Goal: Task Accomplishment & Management: Use online tool/utility

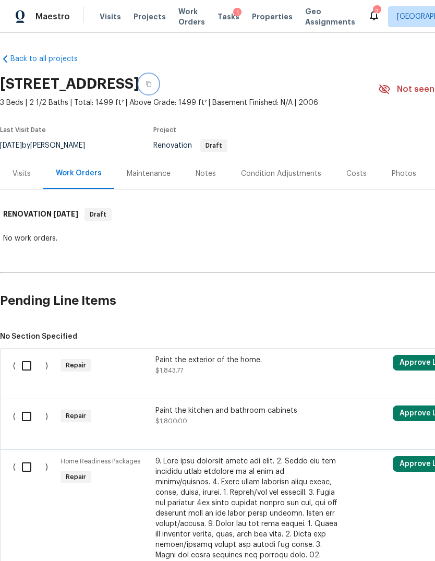
click at [158, 91] on button "button" at bounding box center [148, 84] width 19 height 19
click at [28, 13] on div "Maestro" at bounding box center [35, 16] width 70 height 21
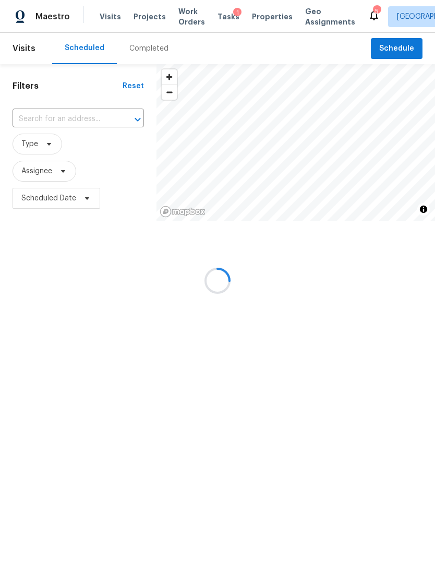
click at [37, 116] on input "text" at bounding box center [64, 119] width 102 height 16
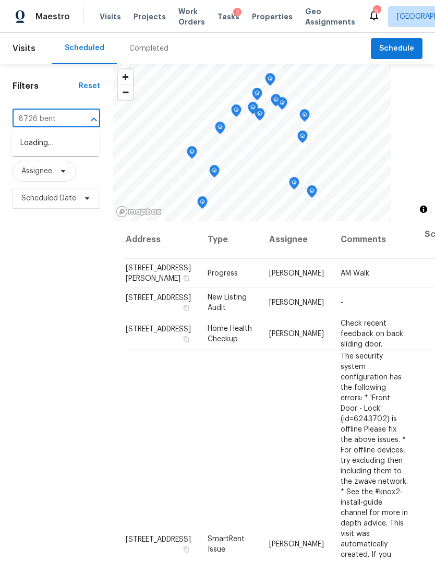
type input "8726 bento"
click at [47, 152] on li "[STREET_ADDRESS]" at bounding box center [55, 143] width 87 height 17
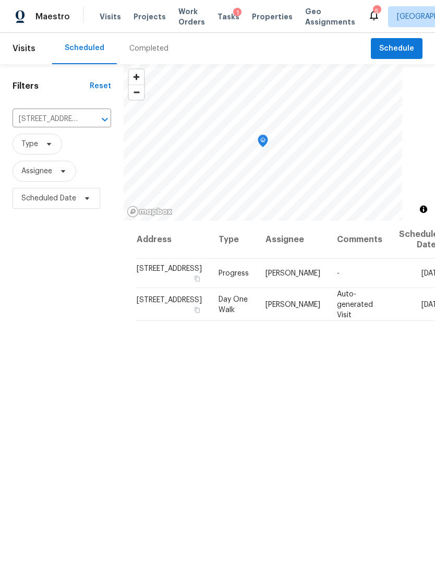
click at [364, 434] on div "Address Type Assignee Comments Scheduled Date ↑ 8726 Bentongrove Ln, Houston, T…" at bounding box center [280, 445] width 312 height 449
click at [0, 0] on icon at bounding box center [0, 0] width 0 height 0
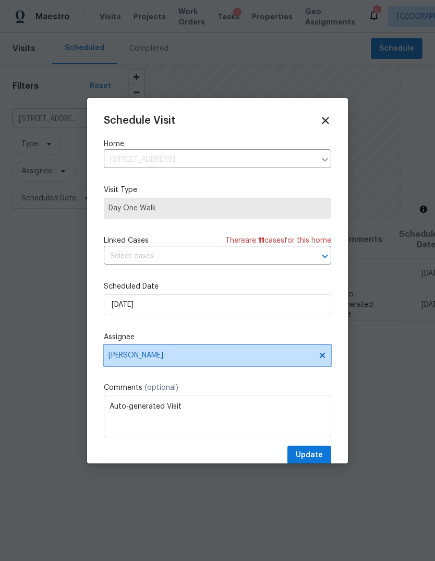
click at [245, 355] on span "Andy Taylor" at bounding box center [211, 355] width 205 height 8
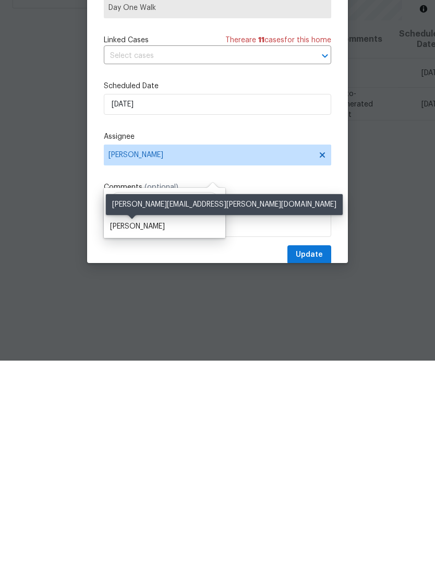
type input "Steve"
click at [128, 422] on div "[PERSON_NAME]" at bounding box center [137, 427] width 55 height 10
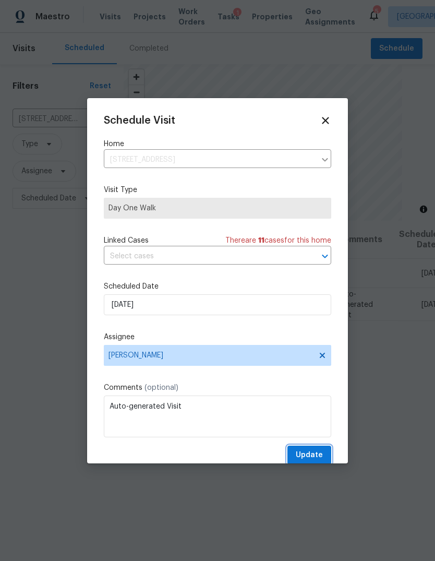
click at [325, 460] on button "Update" at bounding box center [310, 455] width 44 height 19
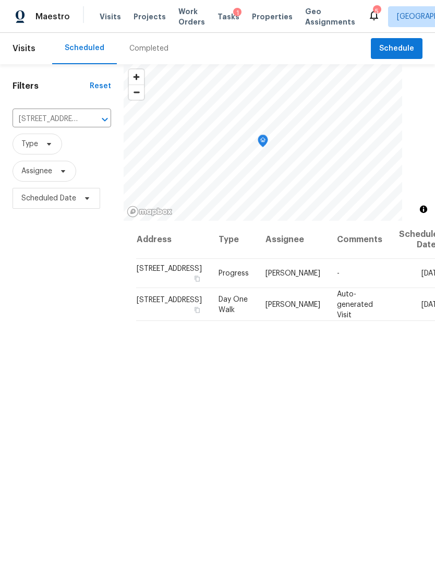
scroll to position [0, 0]
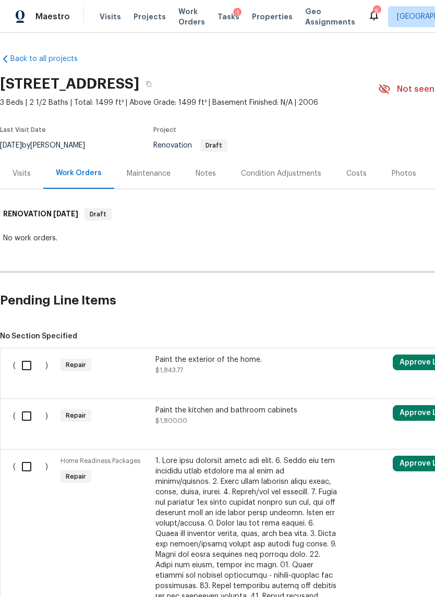
click at [30, 373] on input "checkbox" at bounding box center [31, 366] width 30 height 22
checkbox input "true"
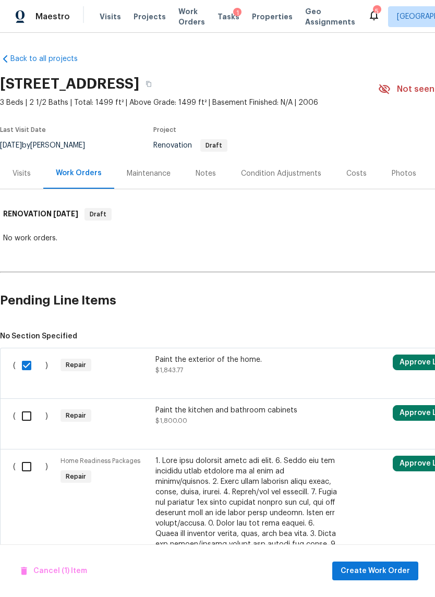
click at [32, 412] on input "checkbox" at bounding box center [31, 416] width 30 height 22
checkbox input "true"
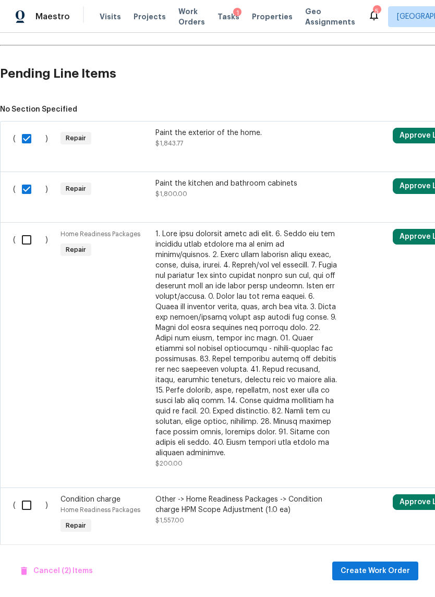
scroll to position [227, 0]
click at [29, 249] on input "checkbox" at bounding box center [31, 240] width 30 height 22
checkbox input "true"
click at [33, 497] on input "checkbox" at bounding box center [31, 506] width 30 height 22
checkbox input "true"
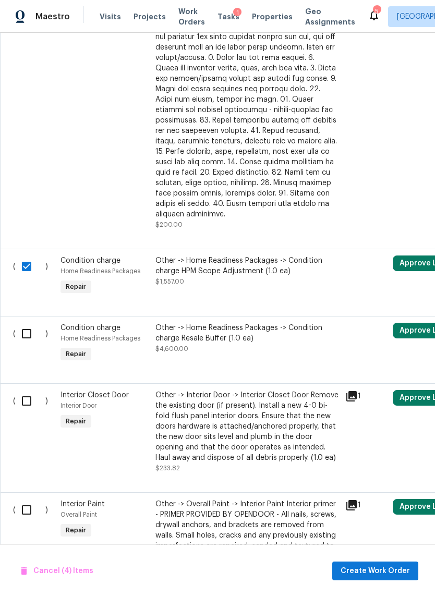
scroll to position [466, 0]
click at [25, 334] on input "checkbox" at bounding box center [31, 334] width 30 height 22
checkbox input "true"
click at [25, 402] on input "checkbox" at bounding box center [31, 401] width 30 height 22
checkbox input "true"
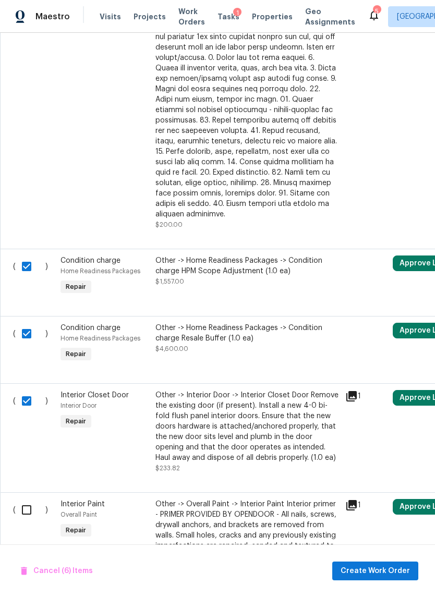
click at [21, 499] on input "checkbox" at bounding box center [31, 510] width 30 height 22
checkbox input "true"
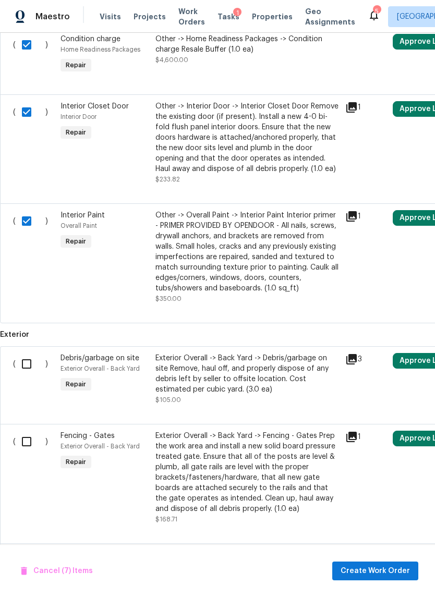
scroll to position [755, 0]
click at [31, 361] on input "checkbox" at bounding box center [31, 364] width 30 height 22
checkbox input "true"
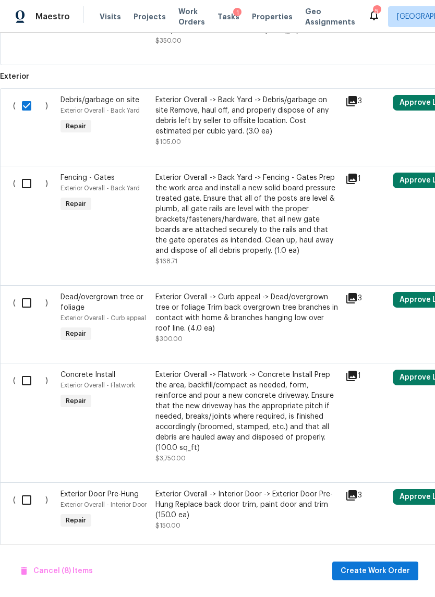
scroll to position [1013, 0]
click at [32, 184] on input "checkbox" at bounding box center [31, 184] width 30 height 22
checkbox input "true"
click at [32, 298] on input "checkbox" at bounding box center [31, 303] width 30 height 22
checkbox input "true"
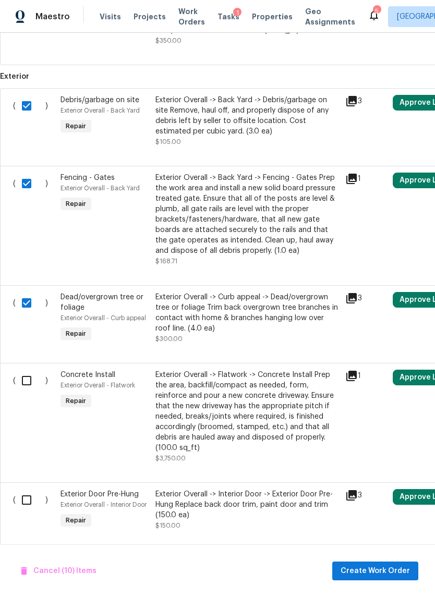
click at [27, 370] on input "checkbox" at bounding box center [31, 381] width 30 height 22
checkbox input "true"
click at [20, 493] on input "checkbox" at bounding box center [31, 500] width 30 height 22
checkbox input "true"
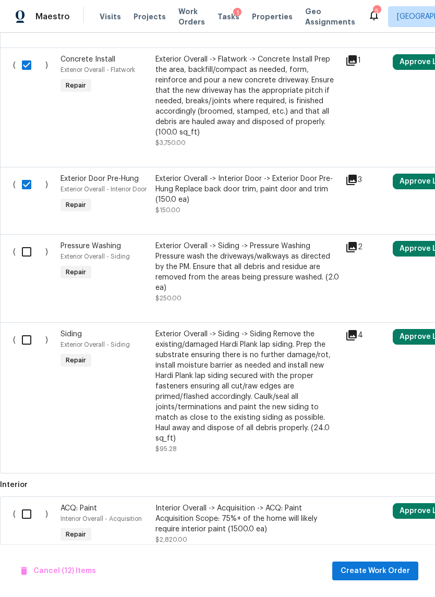
scroll to position [1329, 0]
click at [32, 241] on input "checkbox" at bounding box center [31, 252] width 30 height 22
checkbox input "true"
click at [28, 330] on input "checkbox" at bounding box center [31, 340] width 30 height 22
checkbox input "true"
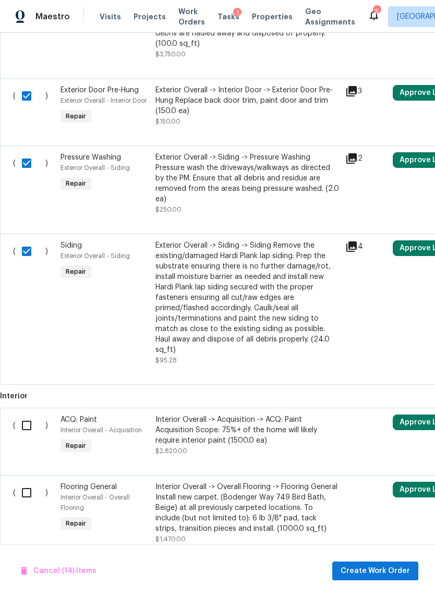
scroll to position [1405, 0]
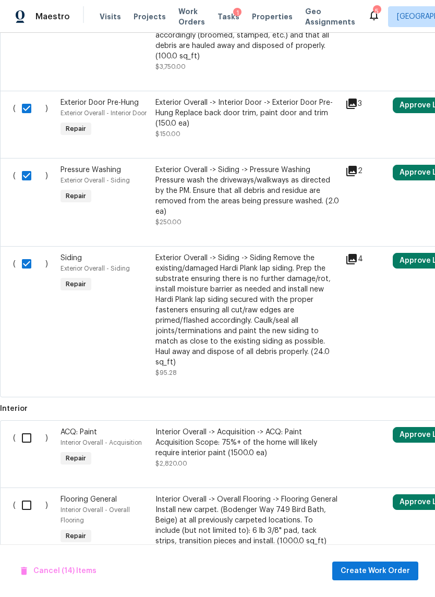
click at [31, 427] on input "checkbox" at bounding box center [31, 438] width 30 height 22
checkbox input "true"
click at [25, 502] on div "( )" at bounding box center [33, 526] width 47 height 69
click at [26, 495] on input "checkbox" at bounding box center [31, 506] width 30 height 22
checkbox input "true"
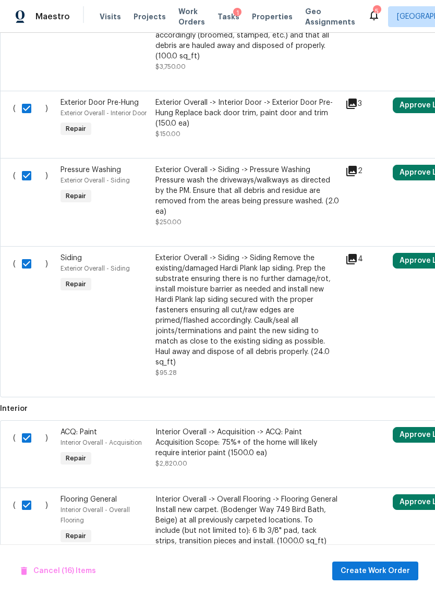
scroll to position [26, 0]
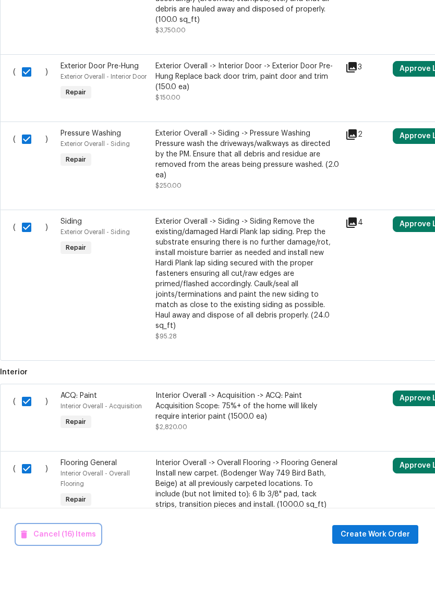
click at [63, 562] on button "Cancel (16) Items" at bounding box center [58, 571] width 83 height 19
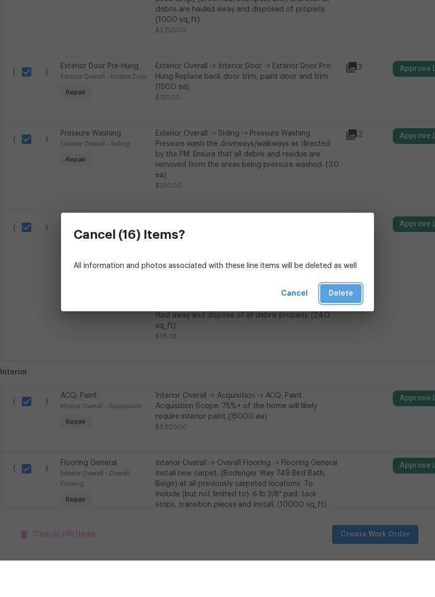
click at [344, 321] on button "Delete" at bounding box center [340, 330] width 41 height 19
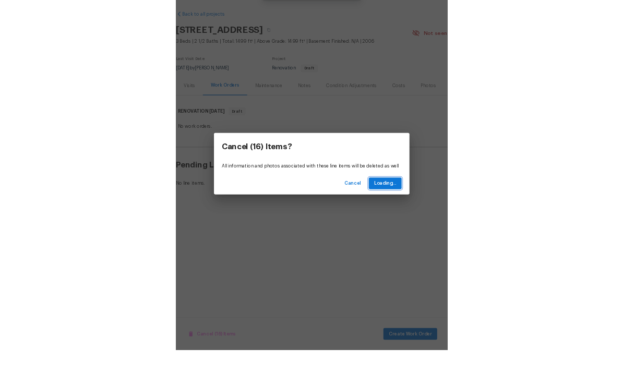
scroll to position [0, 0]
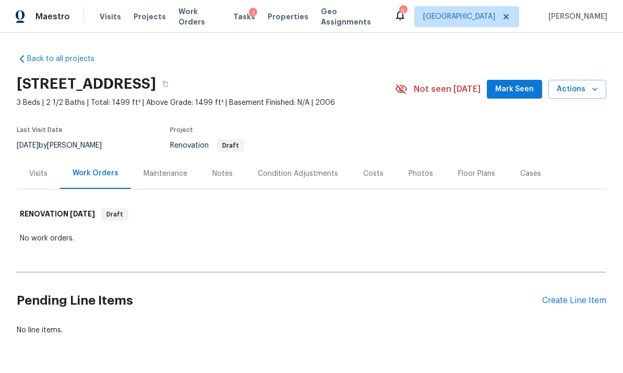
click at [435, 302] on div "Create Line Item" at bounding box center [574, 301] width 64 height 10
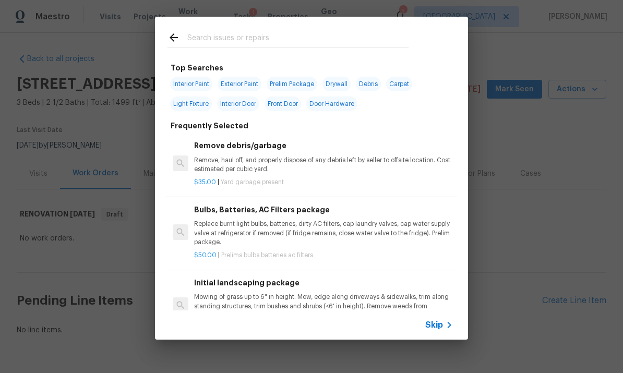
click at [435, 322] on span "Skip" at bounding box center [434, 325] width 18 height 10
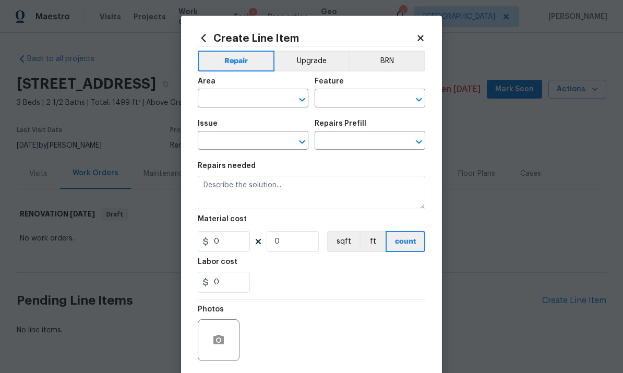
click at [247, 92] on input "text" at bounding box center [238, 99] width 81 height 16
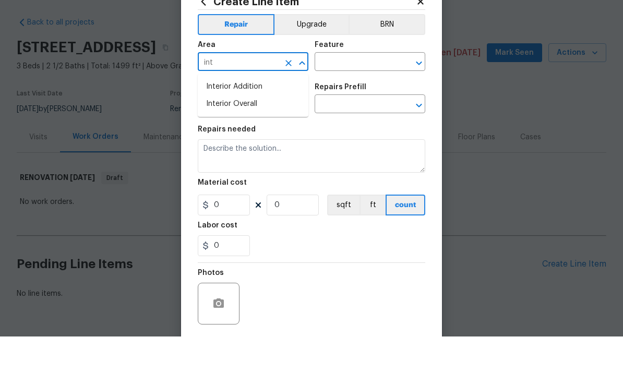
click at [269, 132] on li "Interior Overall" at bounding box center [253, 140] width 111 height 17
type input "Interior Overall"
click at [343, 73] on div "Area Interior Overall ​ Feature ​" at bounding box center [312, 92] width 228 height 42
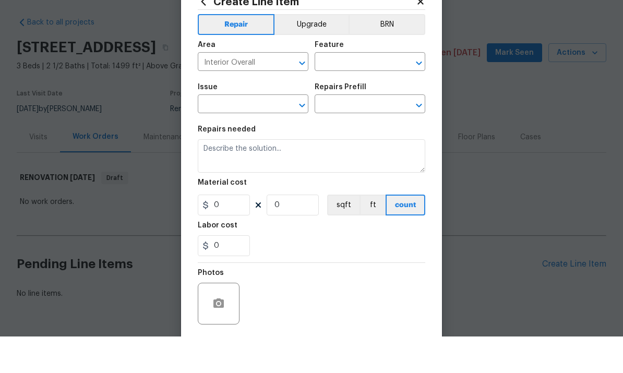
scroll to position [33, 0]
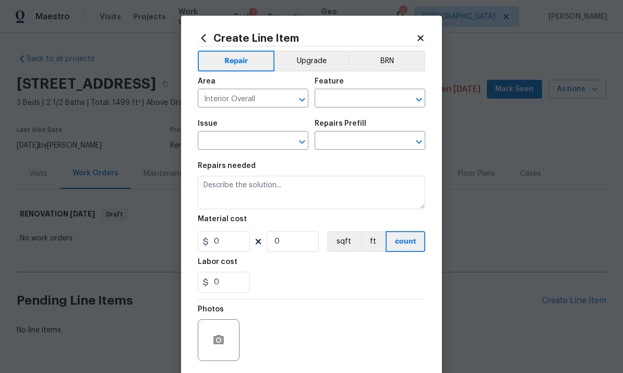
click at [357, 107] on input "text" at bounding box center [355, 99] width 81 height 16
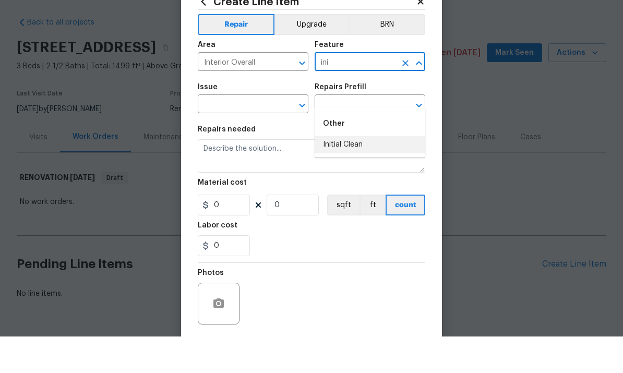
click at [378, 173] on li "Initial Clean" at bounding box center [370, 181] width 111 height 17
type input "Initial Clean"
click at [265, 134] on input "text" at bounding box center [238, 142] width 81 height 16
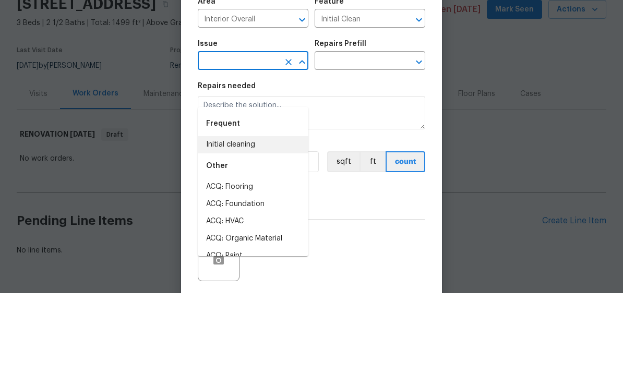
click at [217, 216] on li "Initial cleaning" at bounding box center [253, 224] width 111 height 17
type input "Initial cleaning"
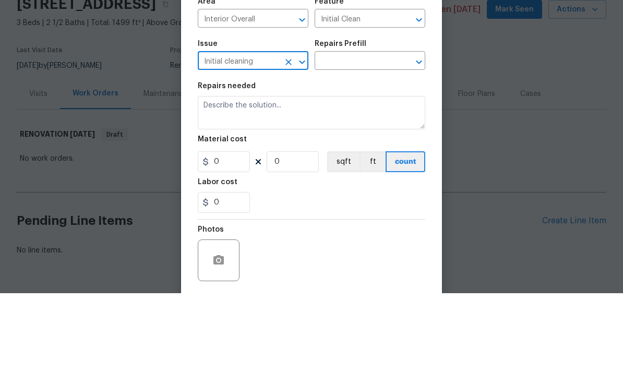
click at [328, 134] on input "text" at bounding box center [355, 142] width 81 height 16
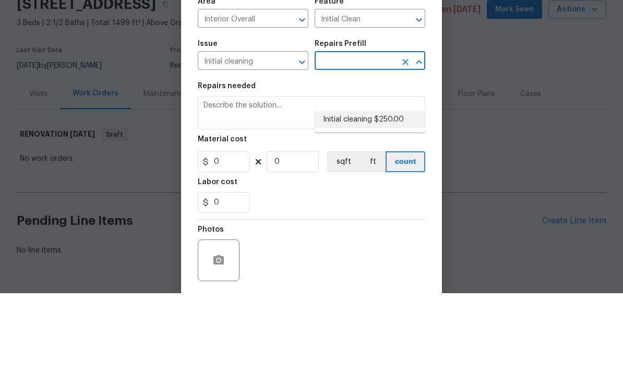
click at [341, 191] on li "Initial cleaning $250.00" at bounding box center [370, 199] width 111 height 17
type input "Initial cleaning $250.00"
type input "Home Readiness Packages"
type textarea "1. Wipe down exterior doors and trim. 2. Clean out all exterior light fixtures …"
type input "1"
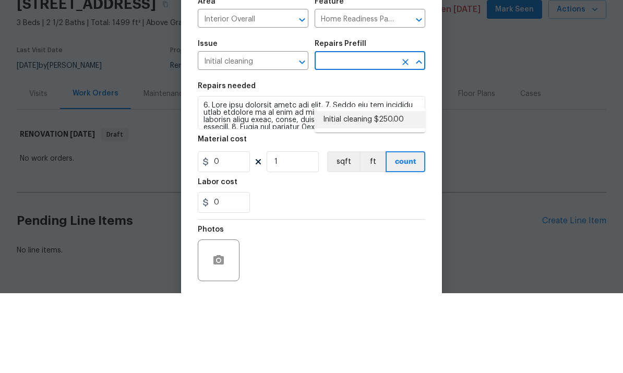
type input "Initial cleaning $250.00"
type input "250"
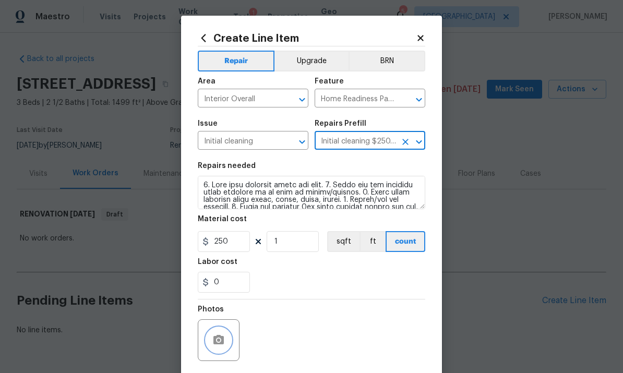
click at [218, 341] on circle "button" at bounding box center [218, 340] width 3 height 3
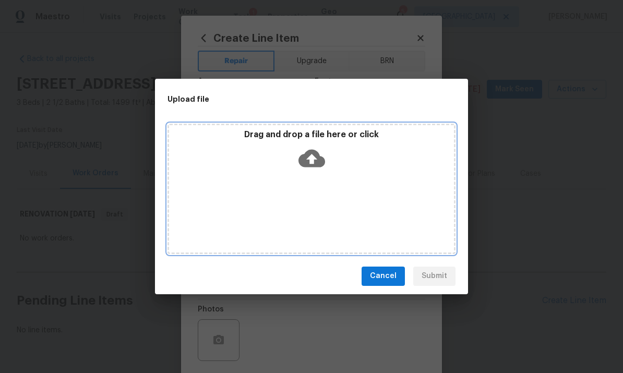
click at [330, 170] on div "Drag and drop a file here or click" at bounding box center [311, 151] width 285 height 45
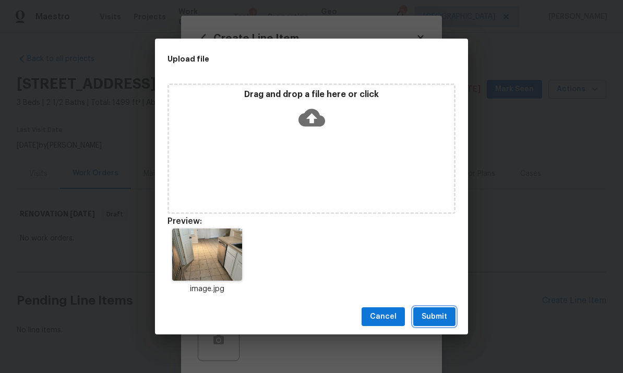
click at [425, 309] on button "Submit" at bounding box center [434, 316] width 42 height 19
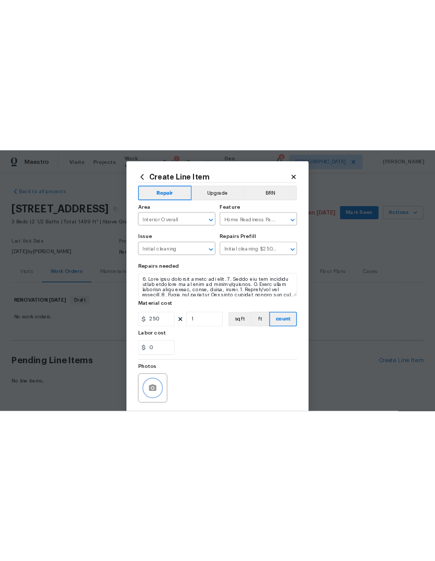
scroll to position [0, 0]
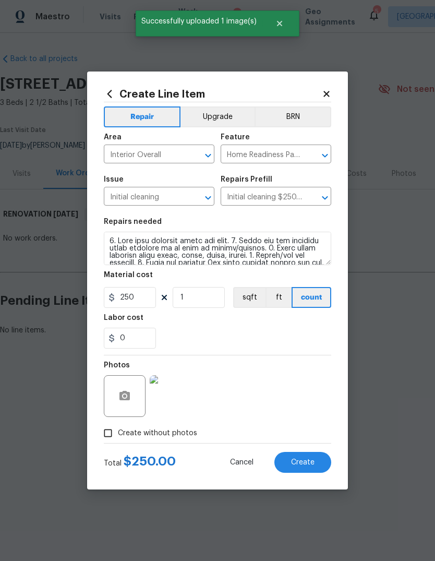
click at [305, 465] on span "Create" at bounding box center [302, 463] width 23 height 8
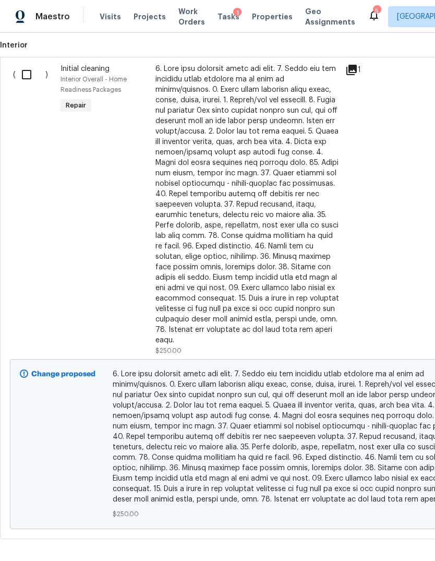
scroll to position [291, 0]
